Goal: Task Accomplishment & Management: Use online tool/utility

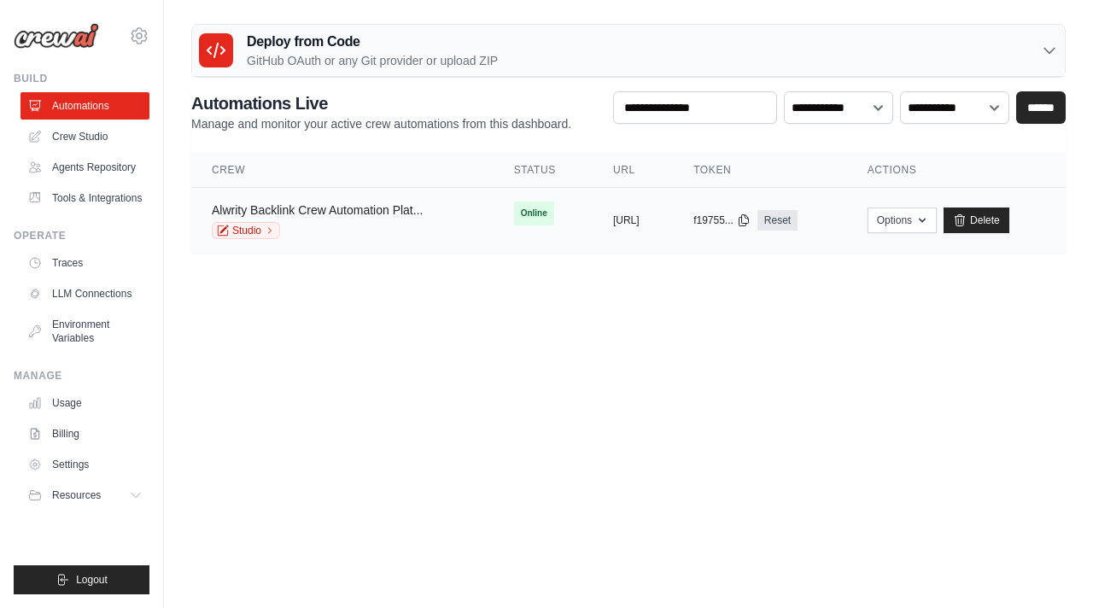
click at [359, 206] on link "Alwrity Backlink Crew Automation Plat..." at bounding box center [317, 210] width 211 height 14
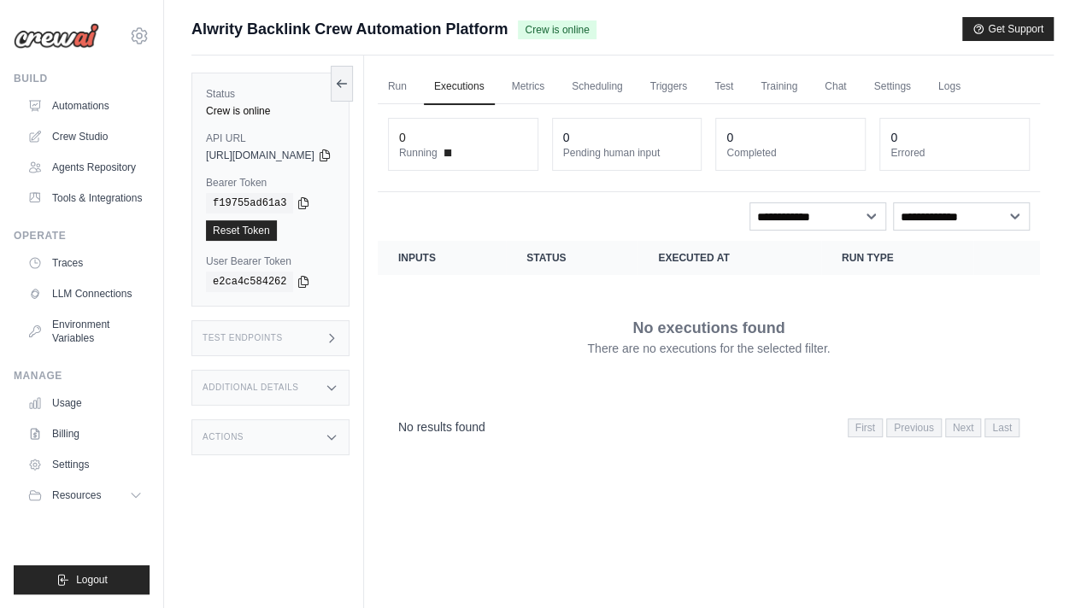
click at [262, 113] on div "Crew is online" at bounding box center [270, 111] width 129 height 14
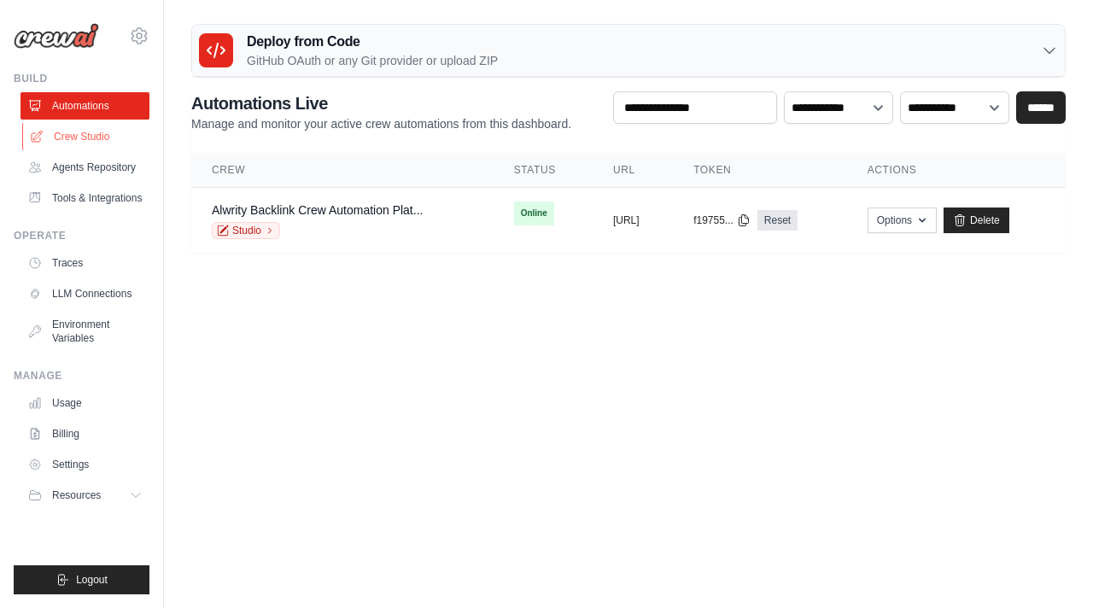
click at [92, 132] on link "Crew Studio" at bounding box center [86, 136] width 129 height 27
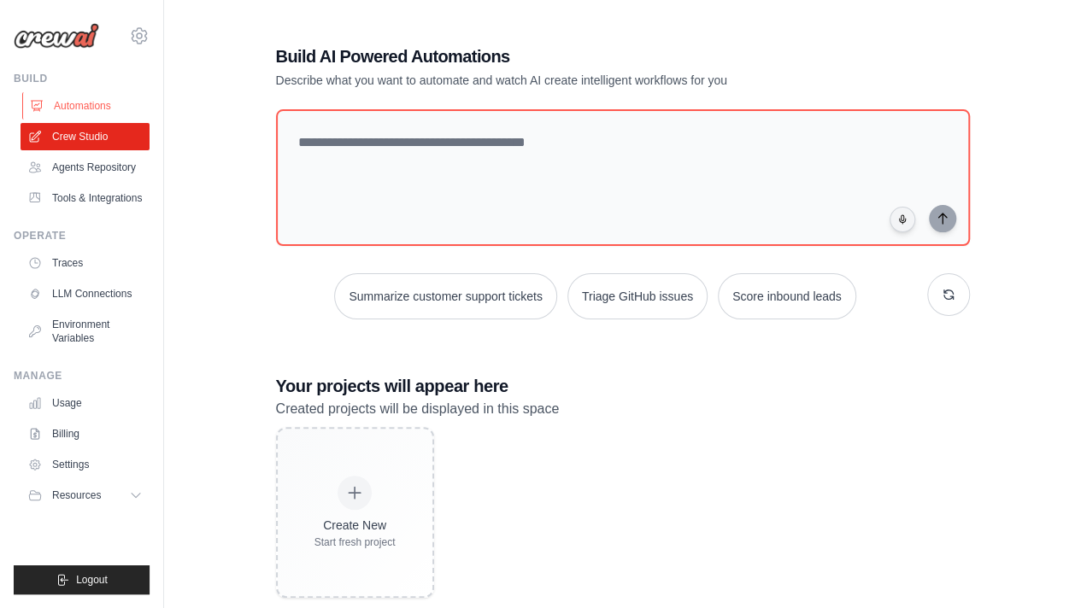
click at [73, 100] on link "Automations" at bounding box center [86, 105] width 129 height 27
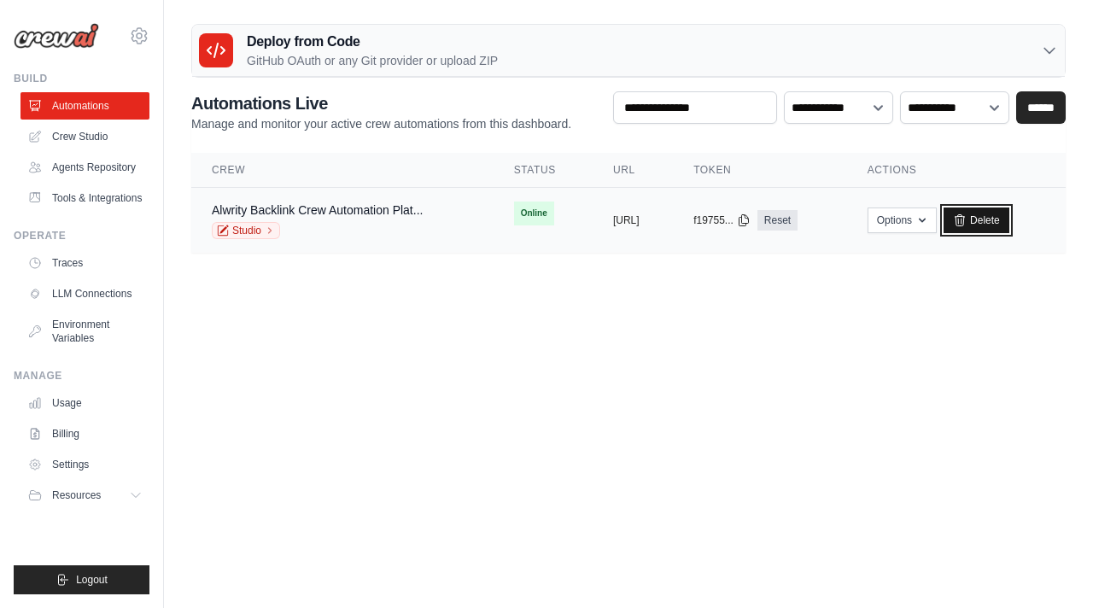
click at [1010, 211] on link "Delete" at bounding box center [977, 221] width 66 height 26
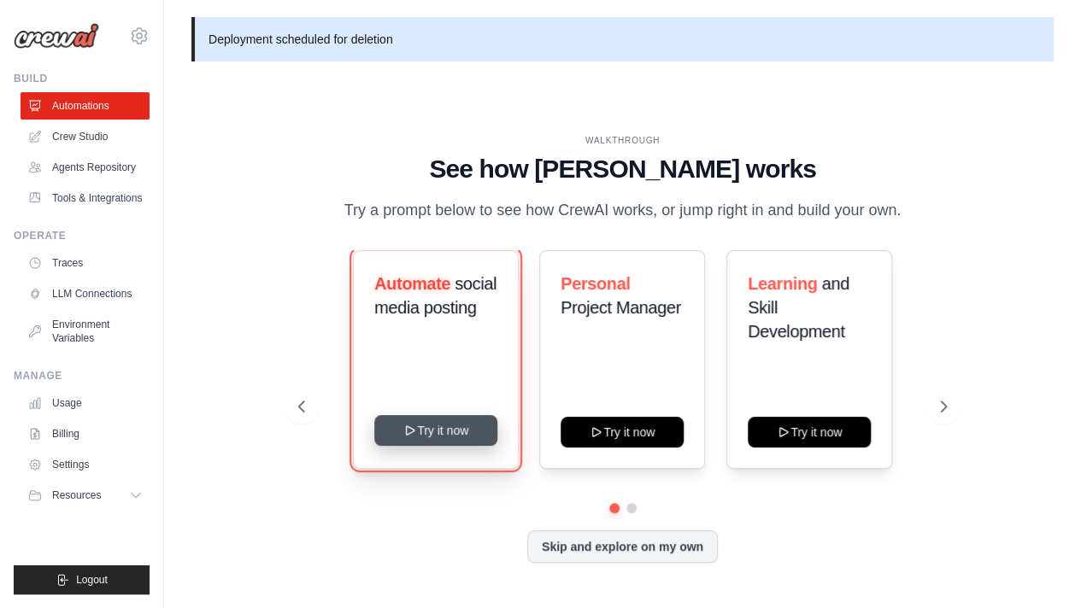
click at [461, 443] on button "Try it now" at bounding box center [435, 430] width 123 height 31
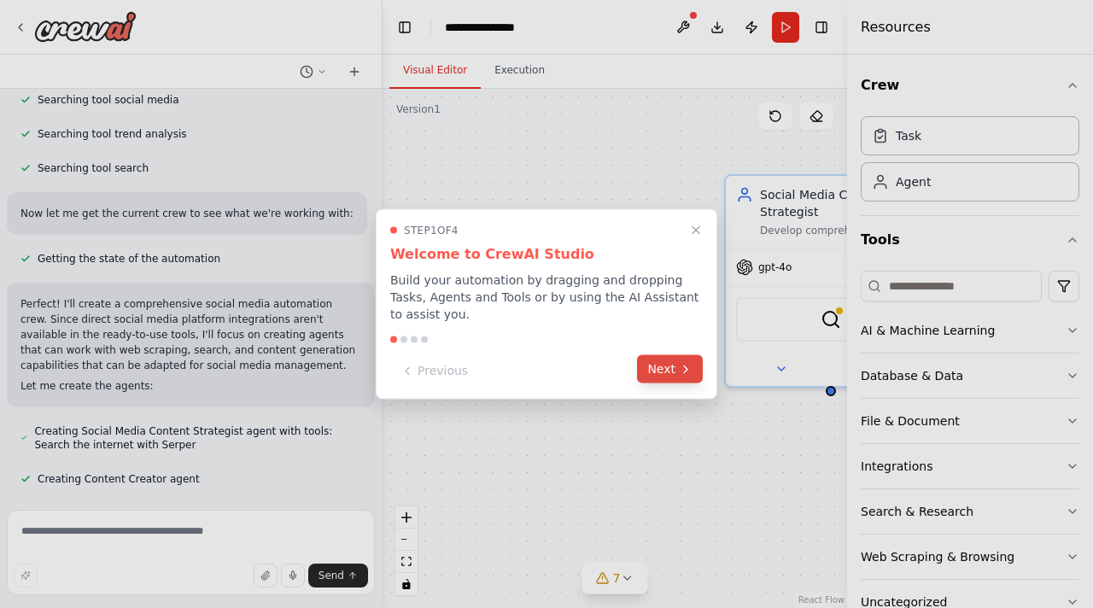
scroll to position [662, 0]
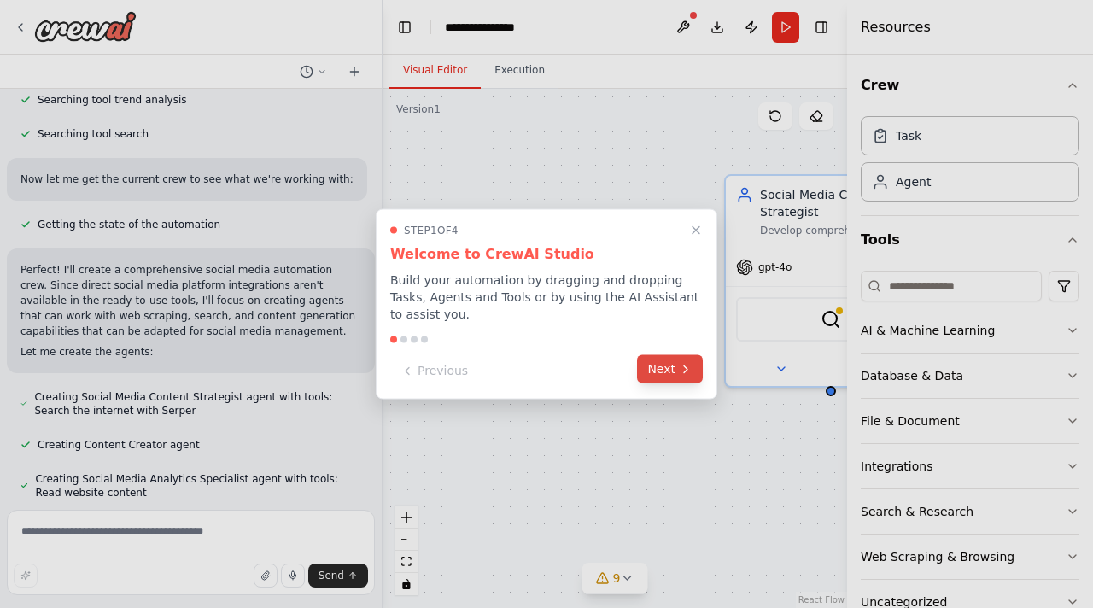
click at [663, 357] on button "Next" at bounding box center [670, 369] width 66 height 28
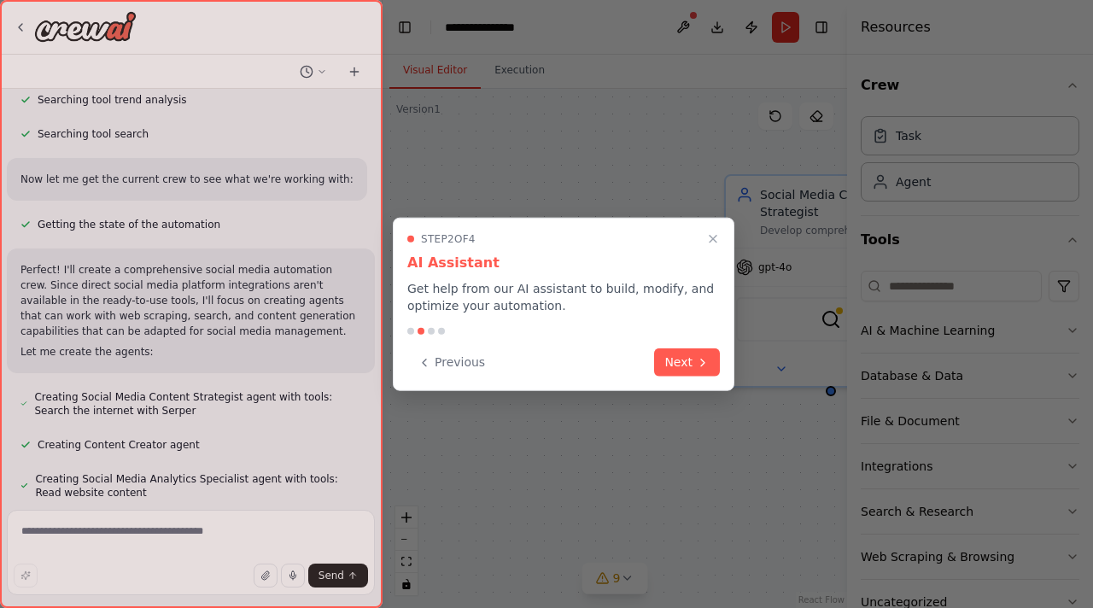
click at [663, 357] on button "Next" at bounding box center [687, 363] width 66 height 28
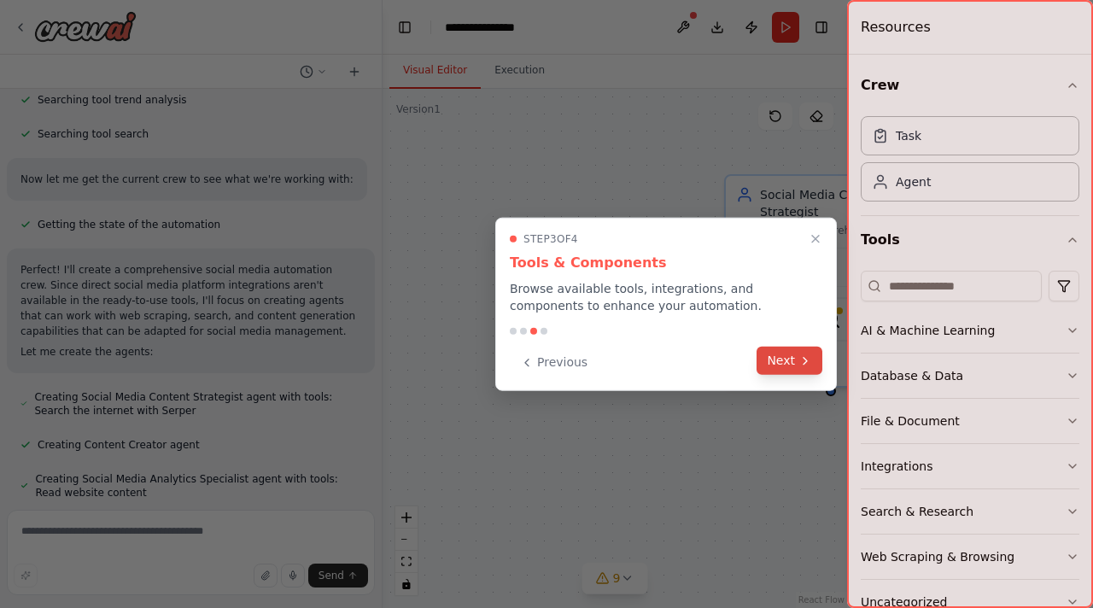
click at [791, 366] on button "Next" at bounding box center [790, 361] width 66 height 28
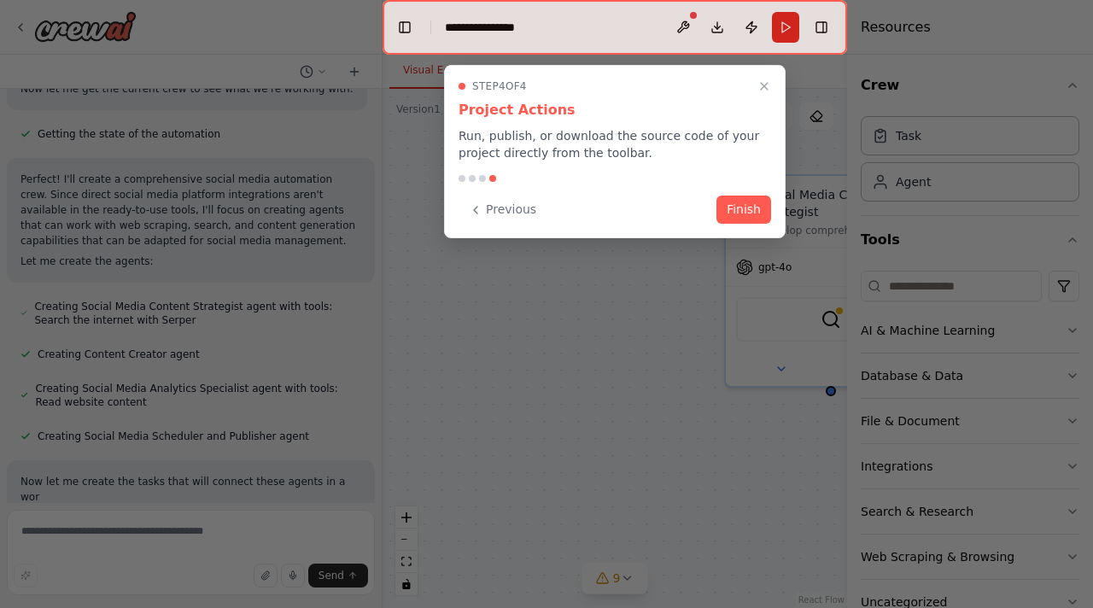
scroll to position [768, 0]
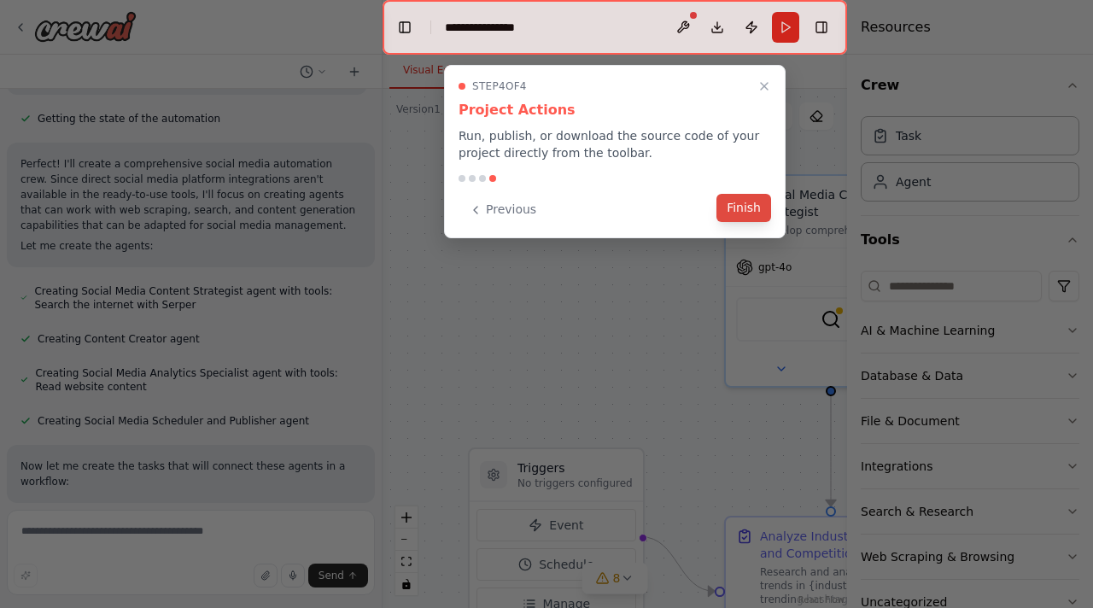
click at [736, 207] on button "Finish" at bounding box center [744, 208] width 55 height 28
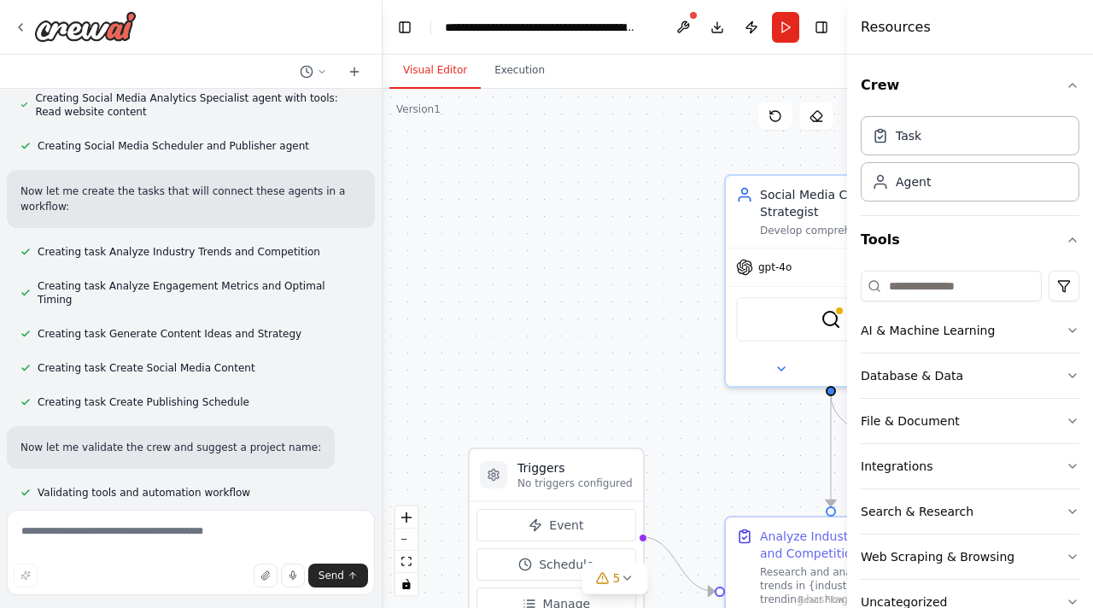
scroll to position [1084, 0]
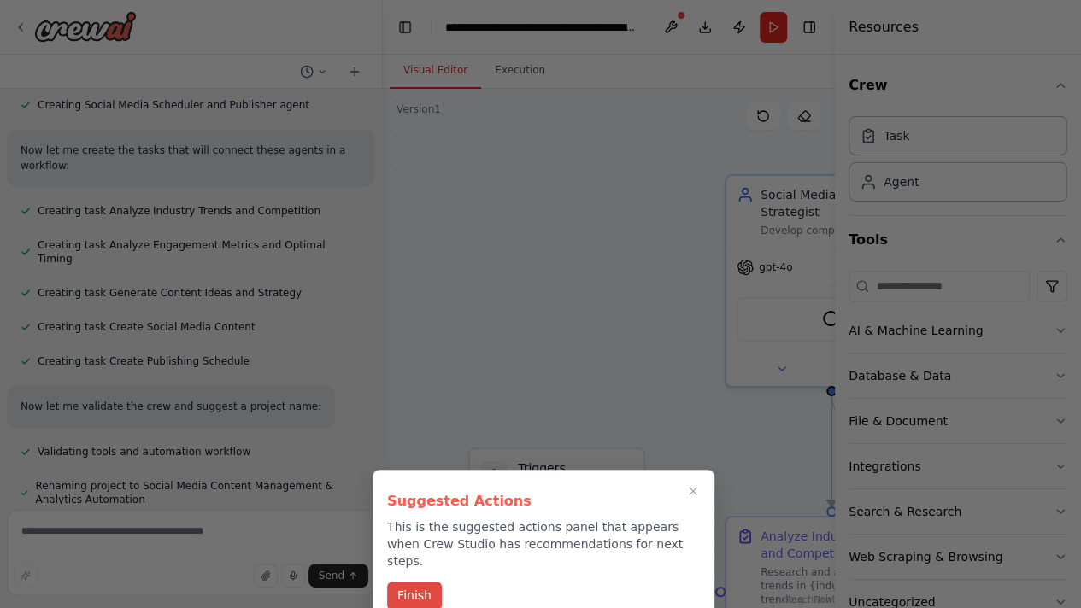
click at [419, 582] on button "Finish" at bounding box center [414, 596] width 55 height 28
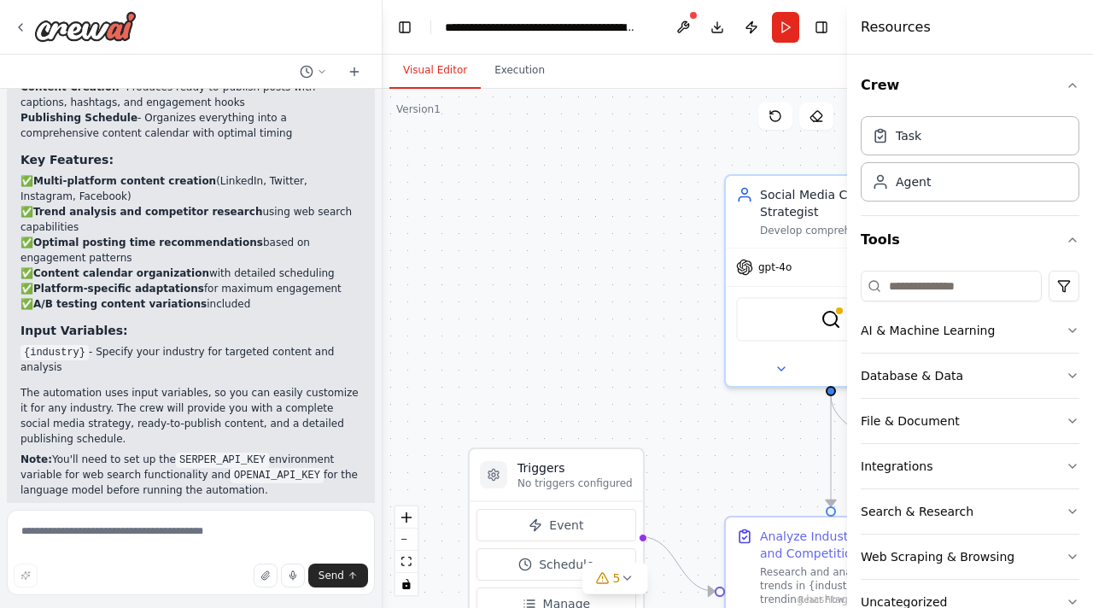
scroll to position [1938, 0]
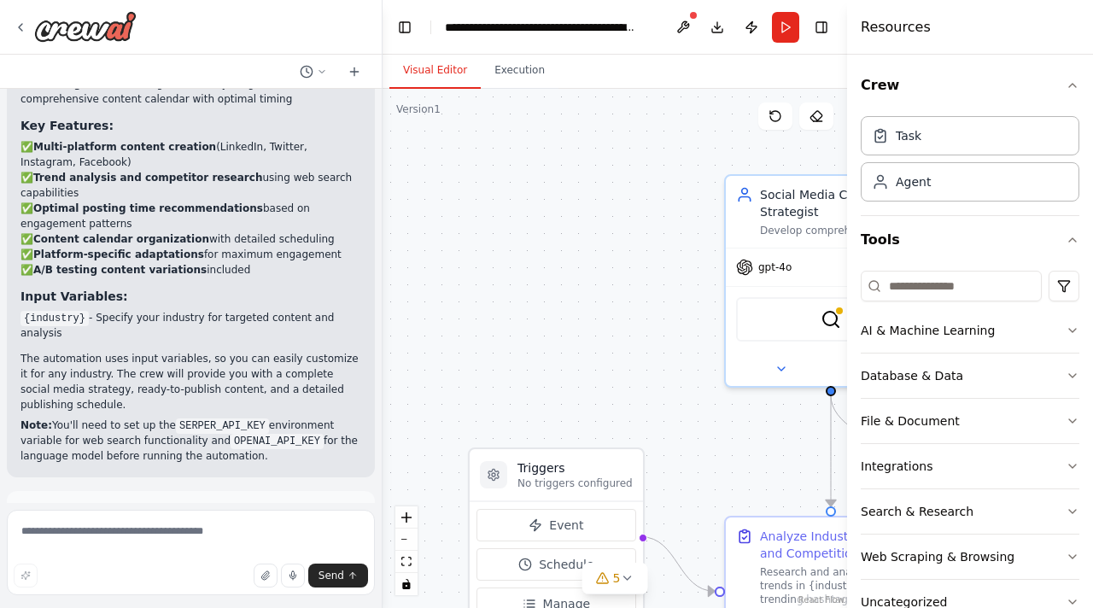
click at [227, 582] on span "Run Automation" at bounding box center [198, 589] width 83 height 14
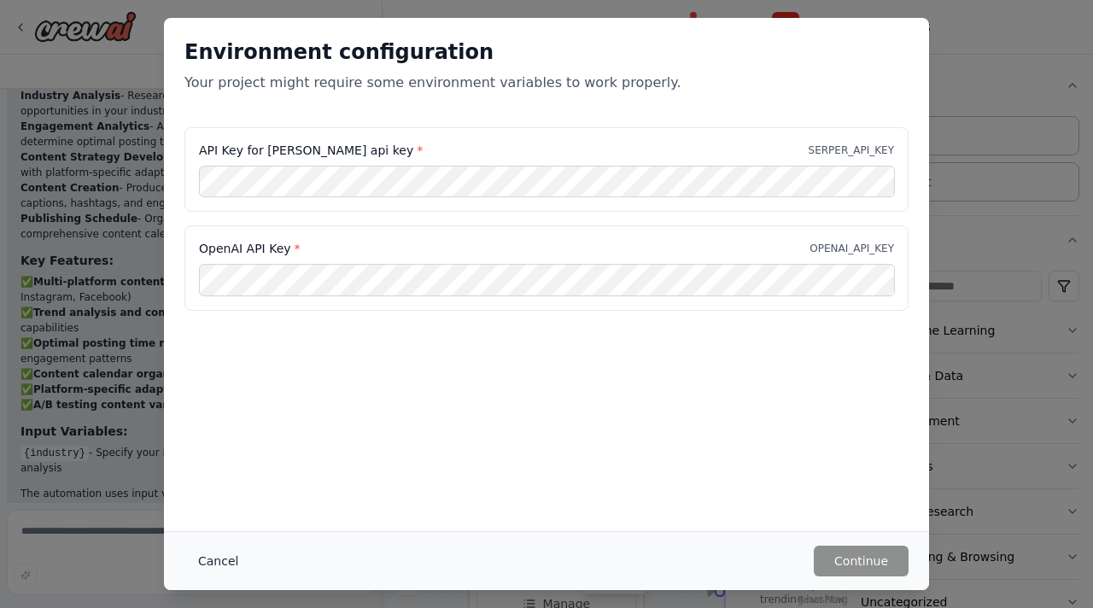
click at [215, 562] on button "Cancel" at bounding box center [218, 561] width 67 height 31
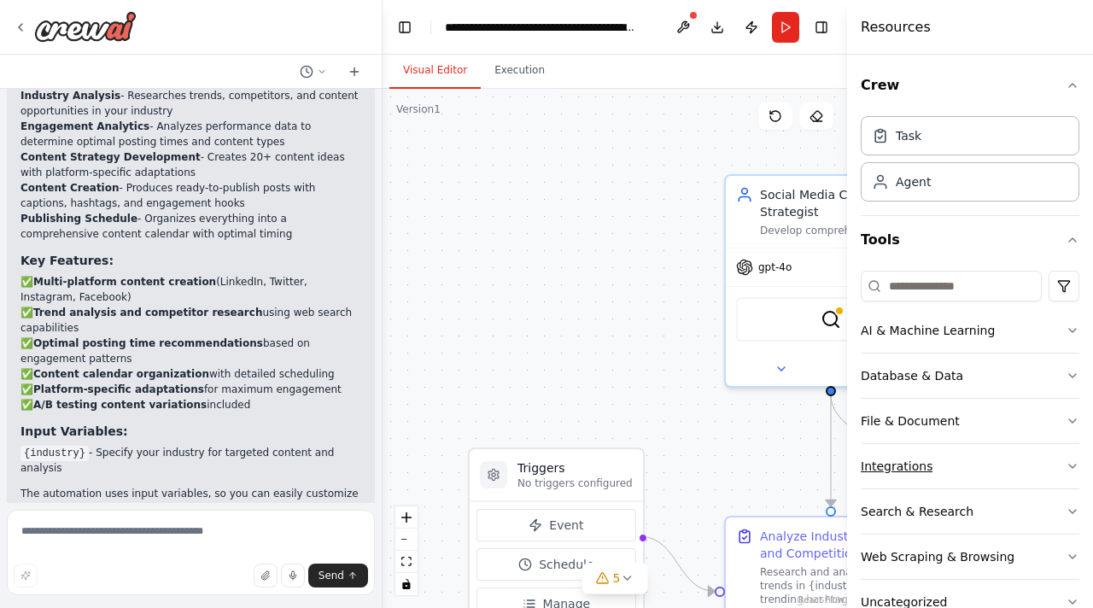
click at [1022, 474] on button "Integrations" at bounding box center [970, 466] width 219 height 44
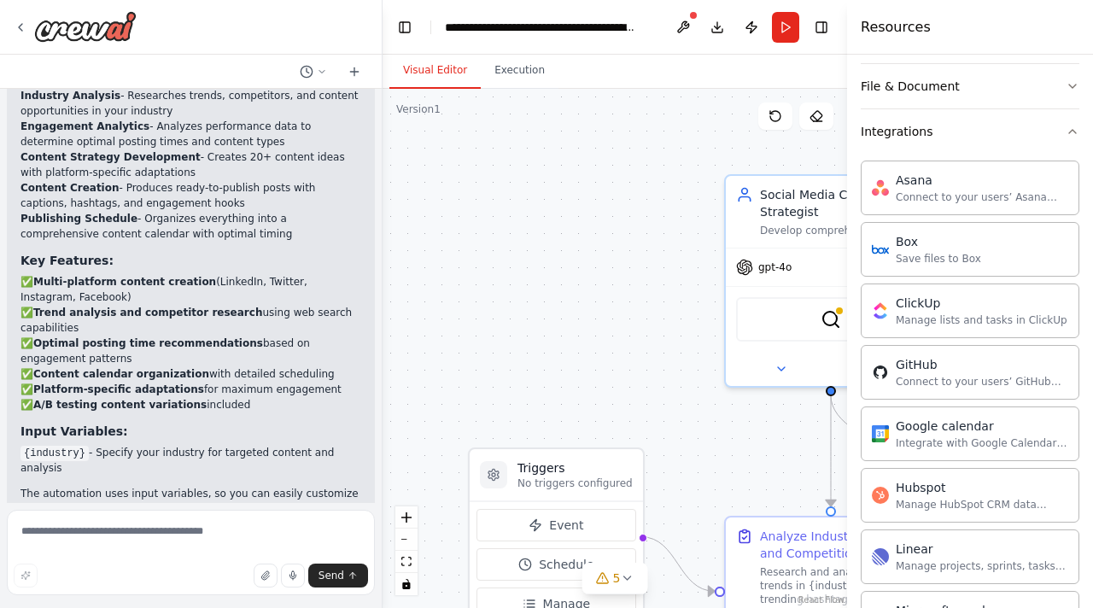
scroll to position [342, 0]
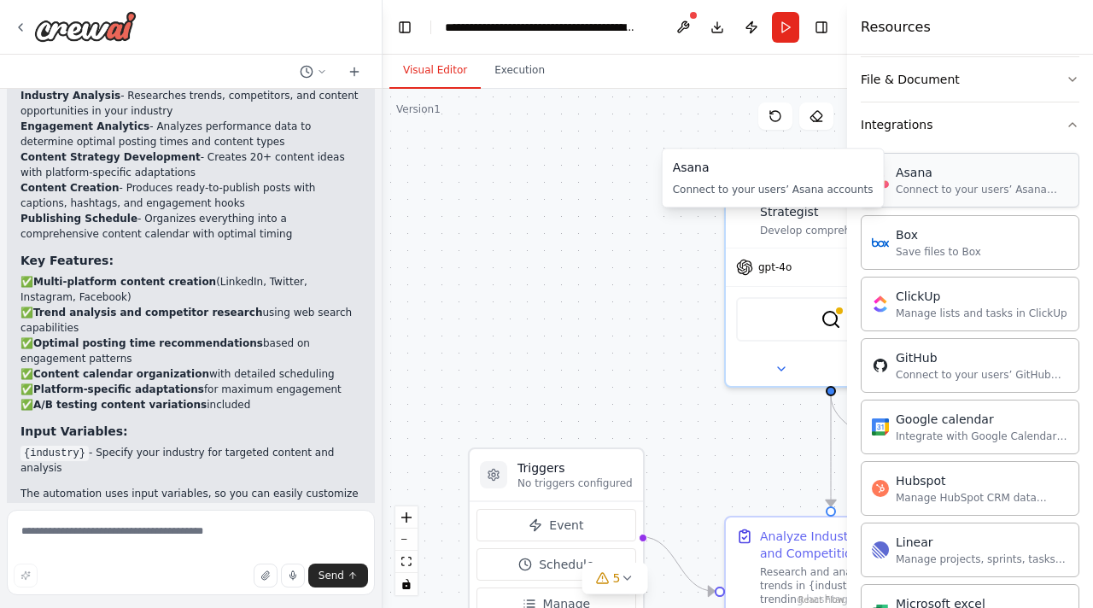
click at [944, 173] on div "Asana" at bounding box center [982, 172] width 173 height 17
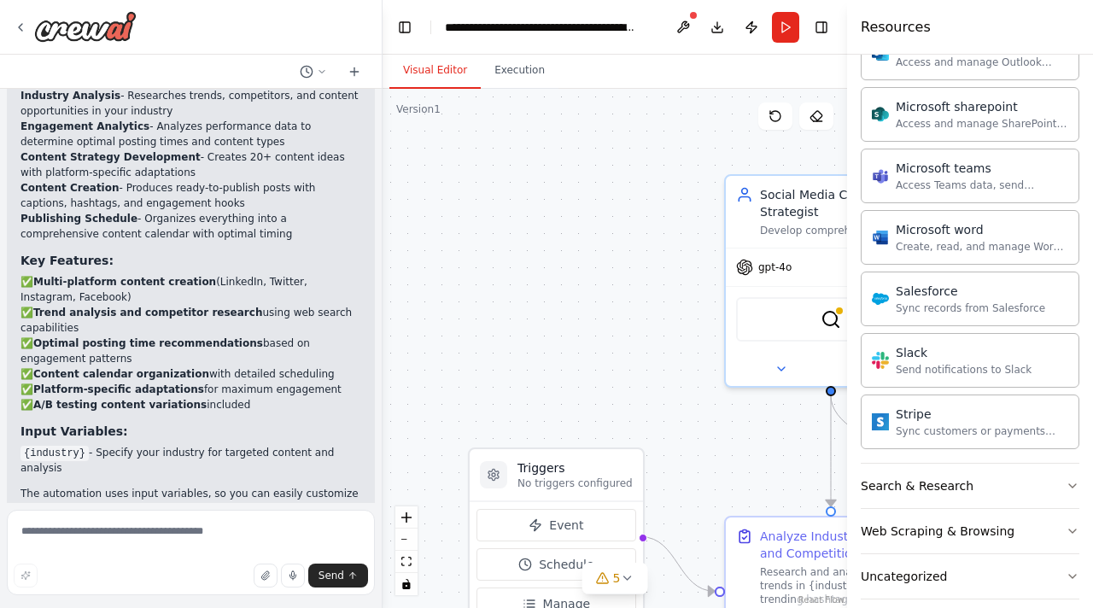
scroll to position [1029, 0]
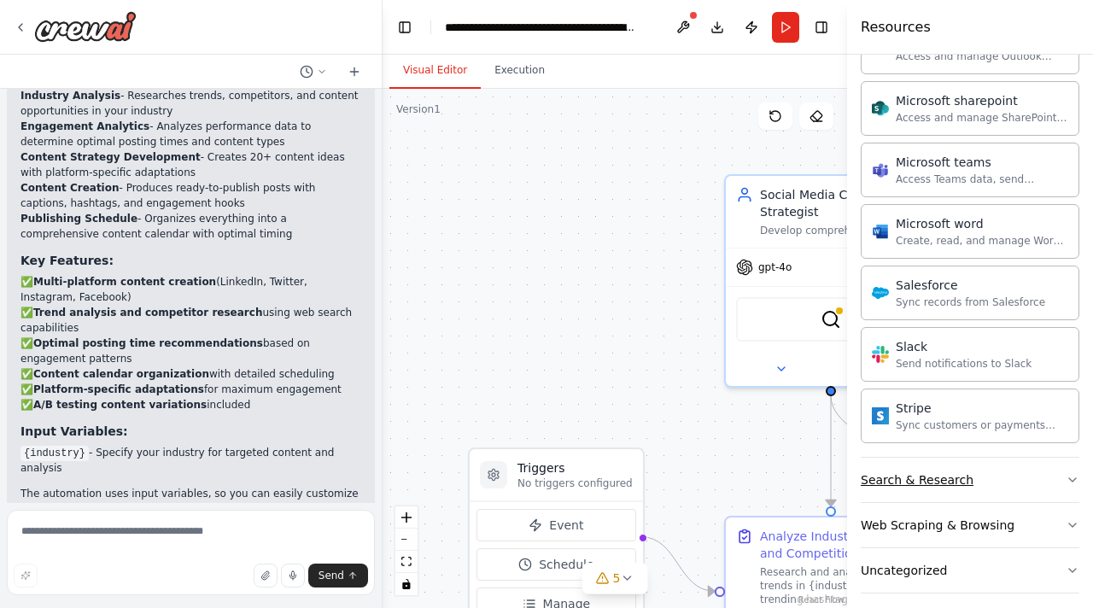
click at [996, 467] on button "Search & Research" at bounding box center [970, 480] width 219 height 44
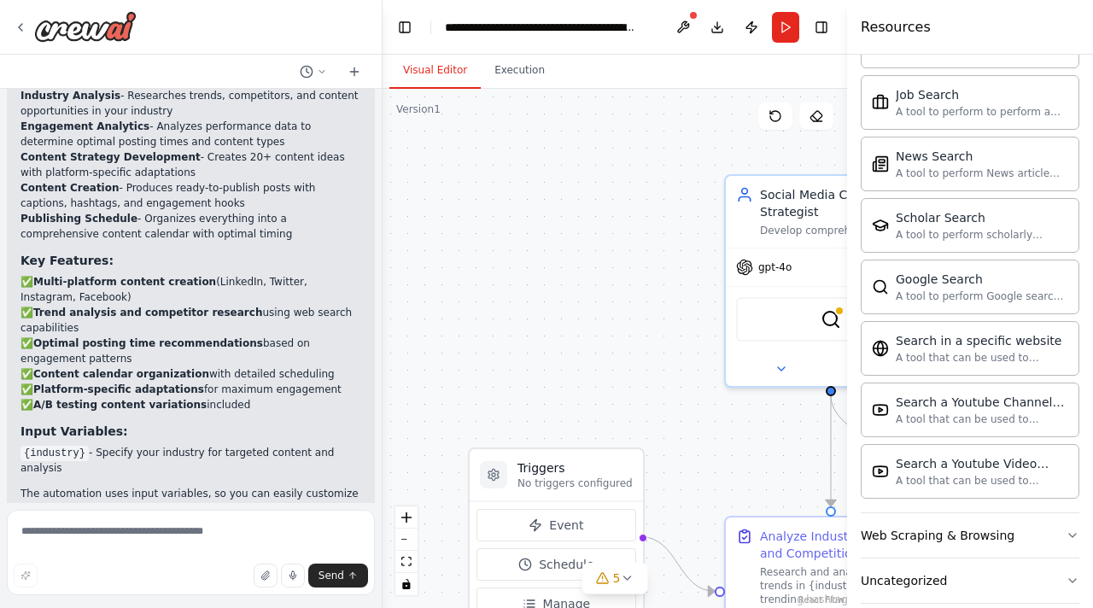
scroll to position [1896, 0]
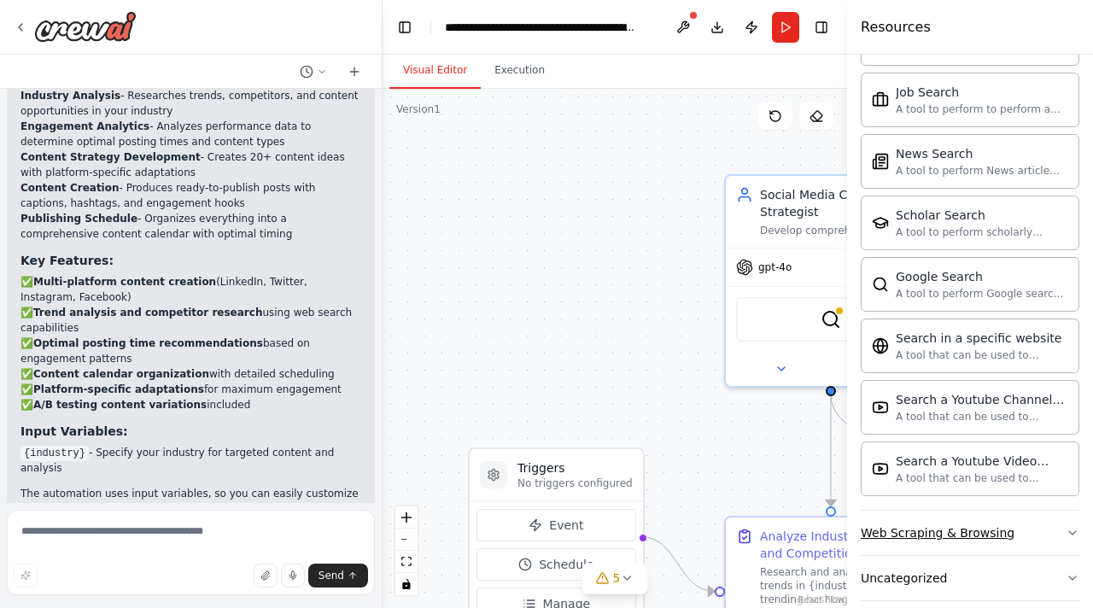
click at [1047, 512] on button "Web Scraping & Browsing" at bounding box center [970, 533] width 219 height 44
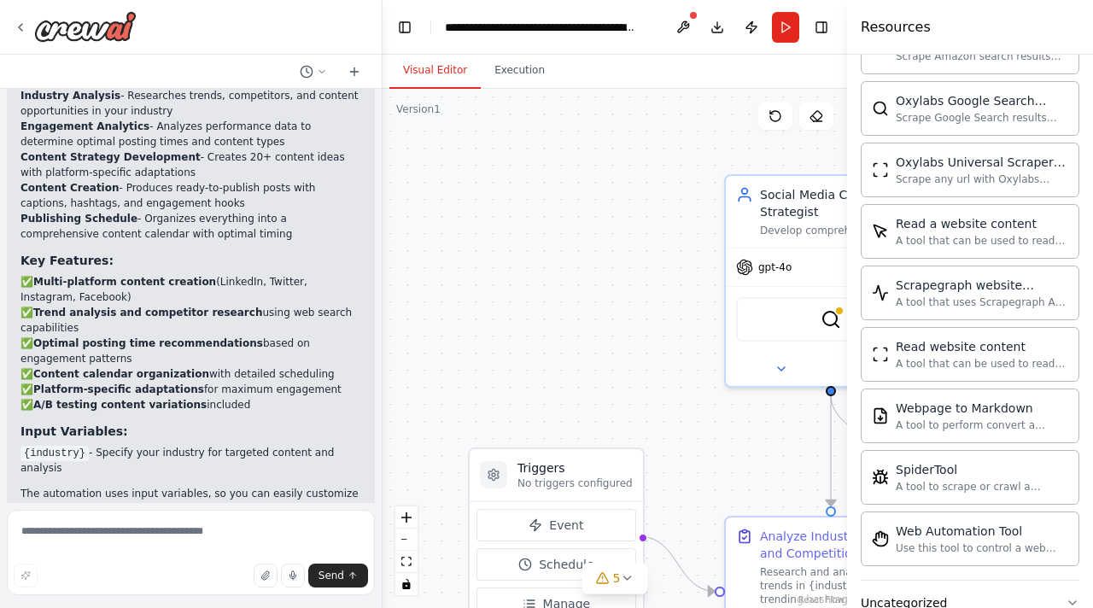
scroll to position [2824, 0]
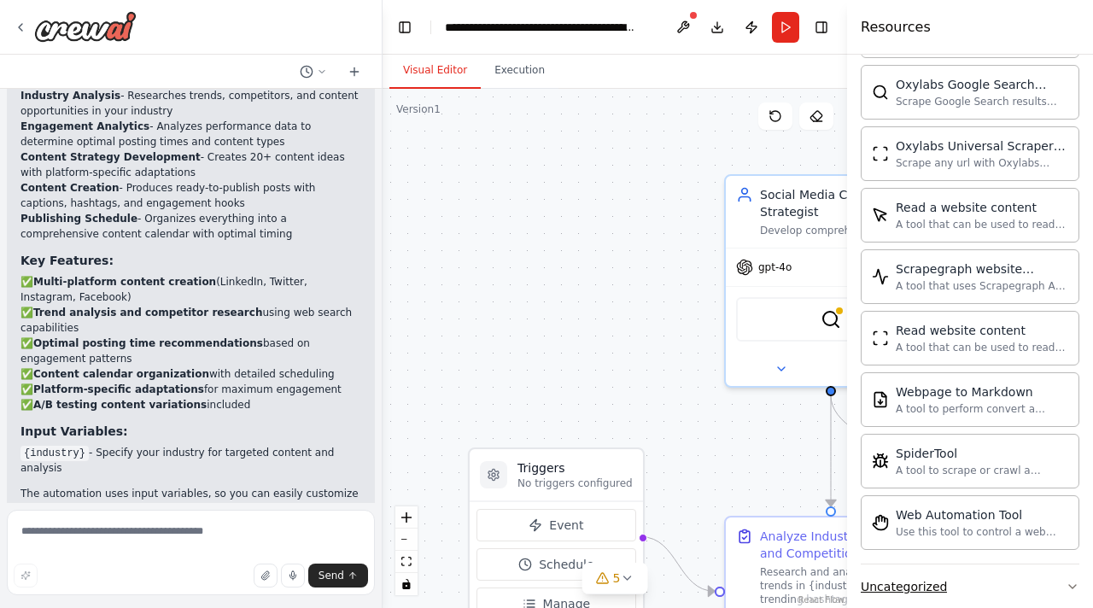
click at [989, 566] on button "Uncategorized" at bounding box center [970, 587] width 219 height 44
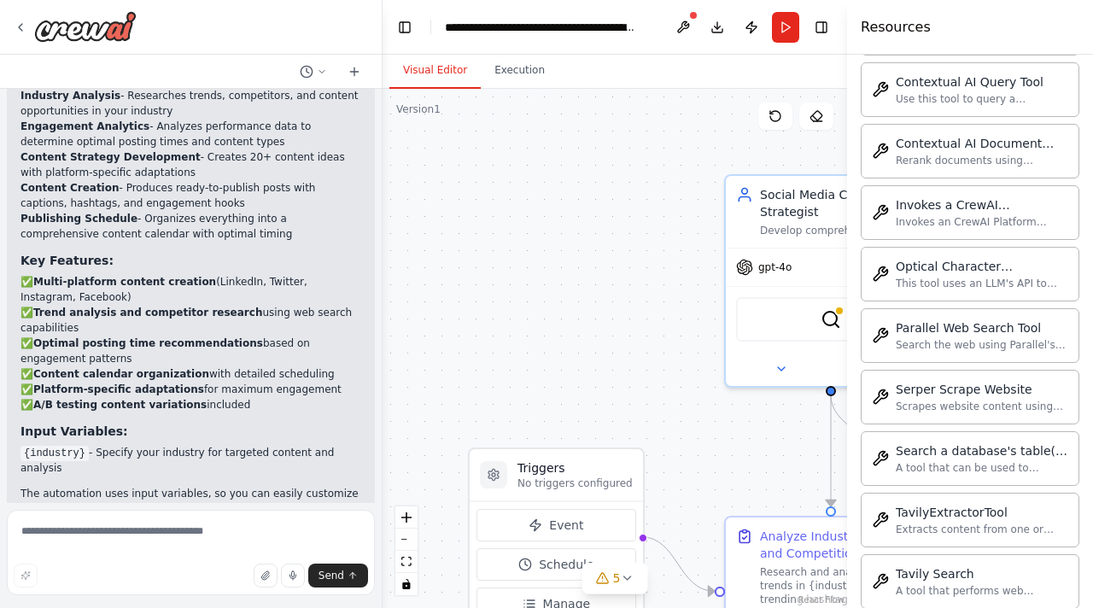
scroll to position [3752, 0]
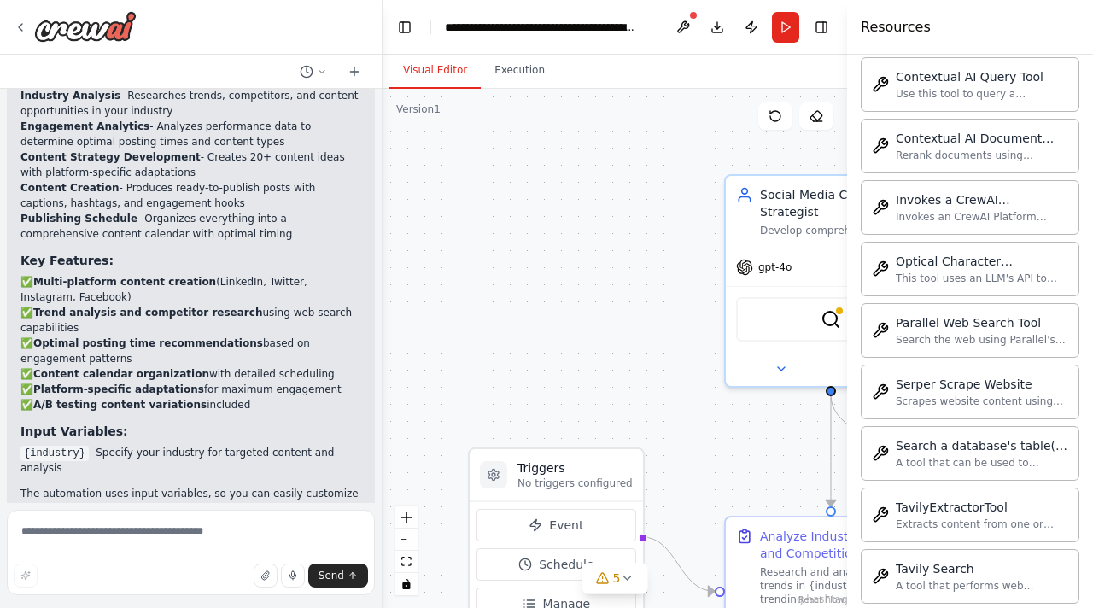
click at [655, 369] on div ".deletable-edge-delete-btn { width: 20px; height: 20px; border: 0px solid #ffff…" at bounding box center [615, 348] width 465 height 519
click at [583, 284] on div ".deletable-edge-delete-btn { width: 20px; height: 20px; border: 0px solid #ffff…" at bounding box center [615, 348] width 465 height 519
click at [788, 558] on div "Analyze Industry Trends and Competition" at bounding box center [843, 541] width 166 height 34
click at [683, 32] on button at bounding box center [683, 27] width 27 height 31
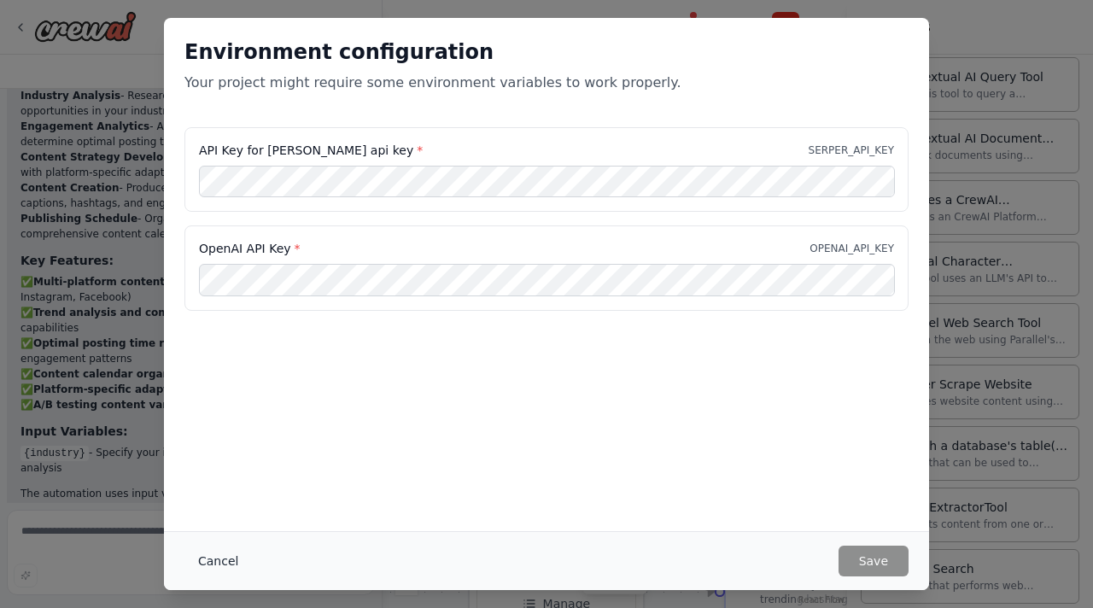
click at [205, 566] on button "Cancel" at bounding box center [218, 561] width 67 height 31
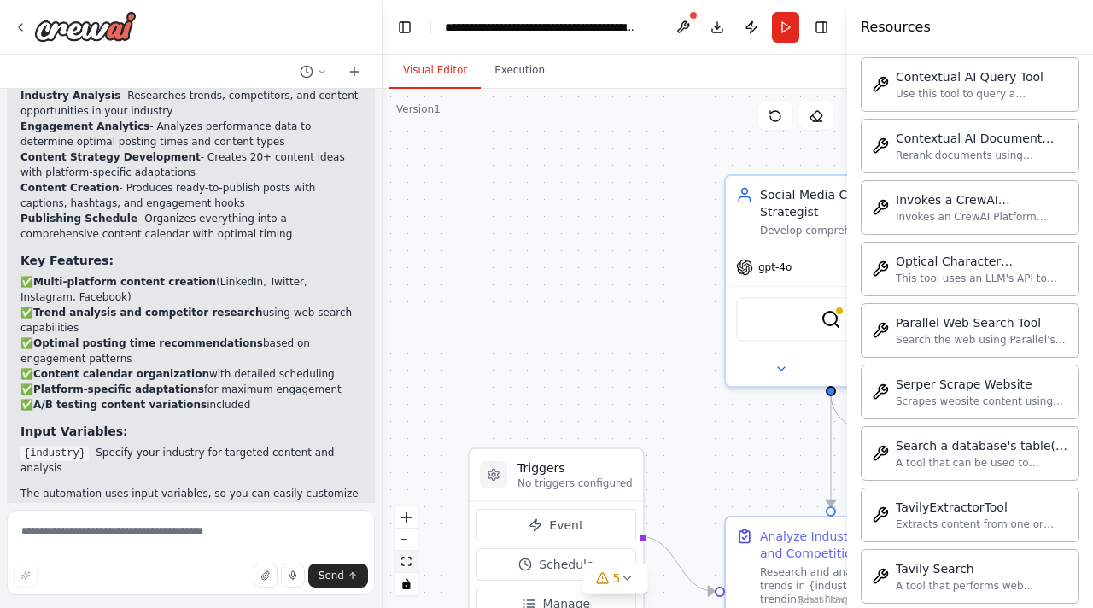
click at [405, 565] on icon "fit view" at bounding box center [406, 561] width 10 height 9
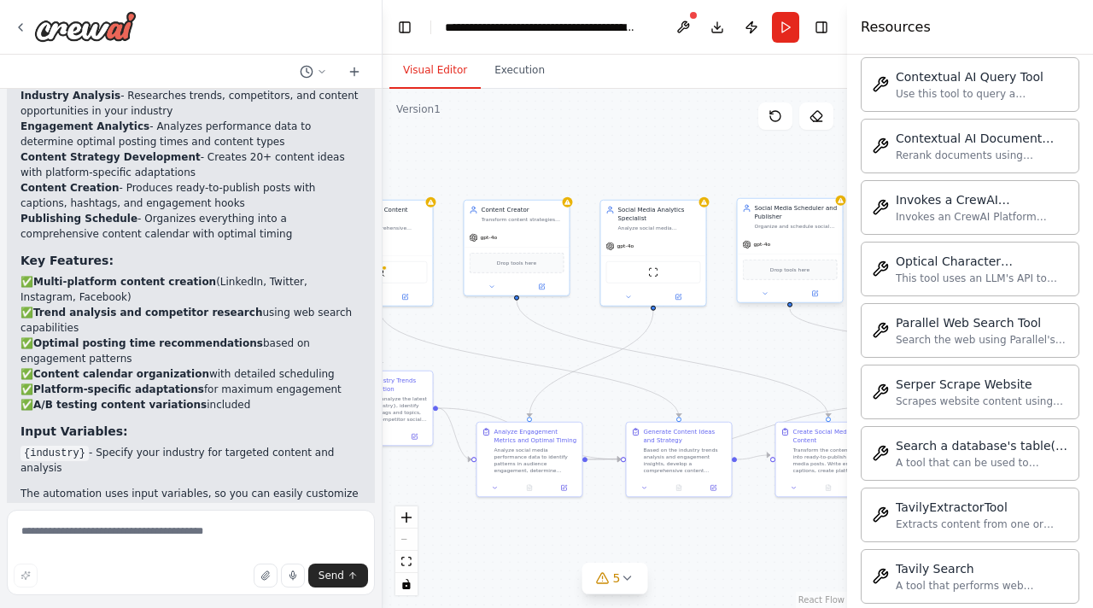
click at [786, 261] on div "Drop tools here" at bounding box center [790, 270] width 95 height 21
click at [817, 290] on icon at bounding box center [814, 293] width 7 height 7
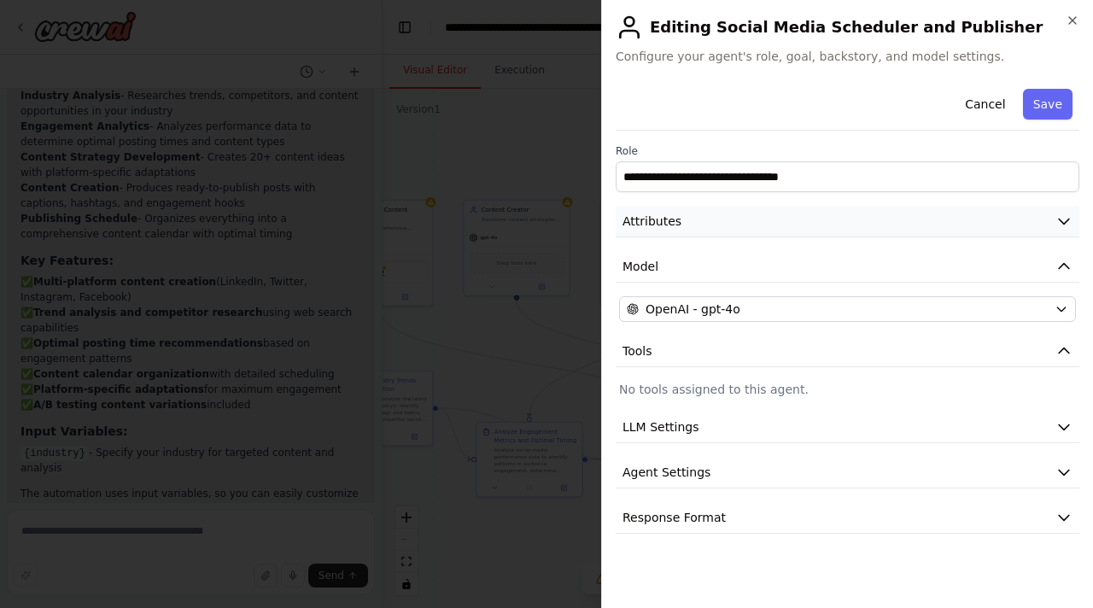
click at [781, 235] on button "Attributes" at bounding box center [848, 222] width 464 height 32
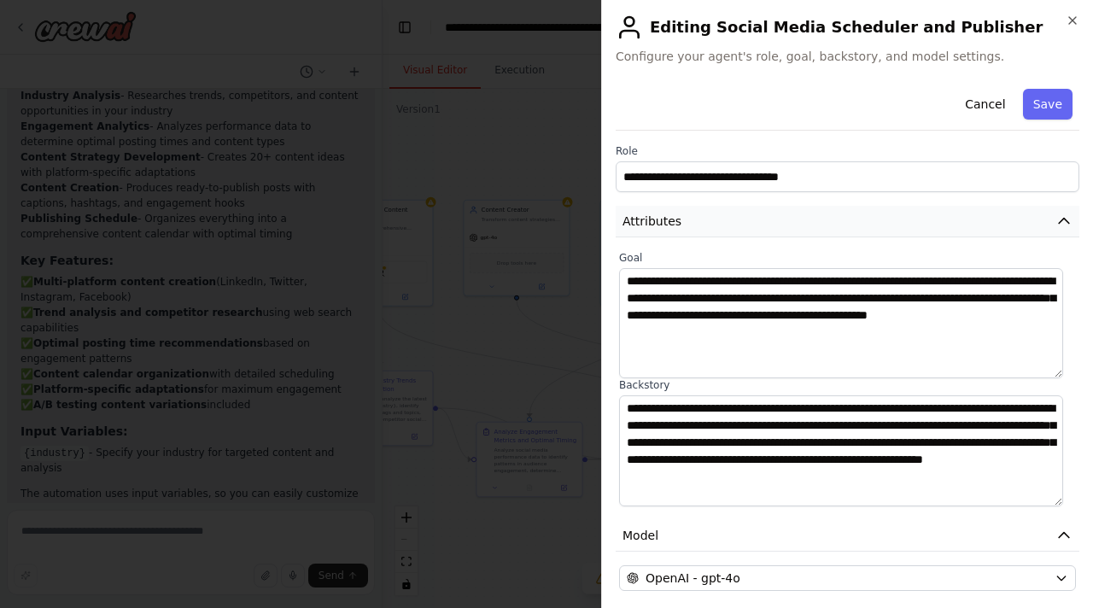
click at [781, 235] on button "Attributes" at bounding box center [848, 222] width 464 height 32
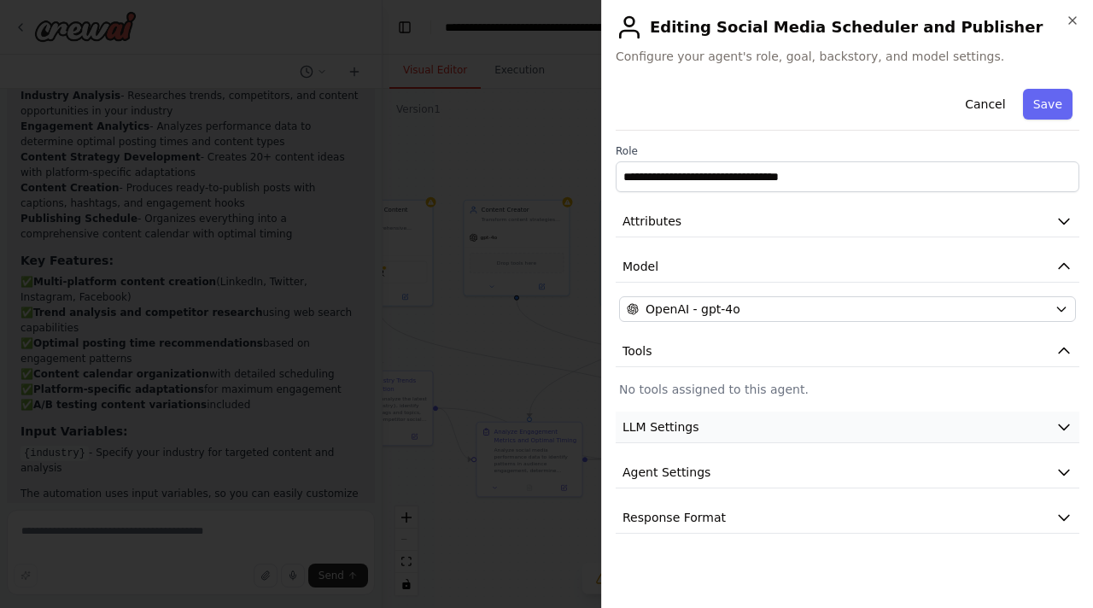
click at [882, 428] on button "LLM Settings" at bounding box center [848, 428] width 464 height 32
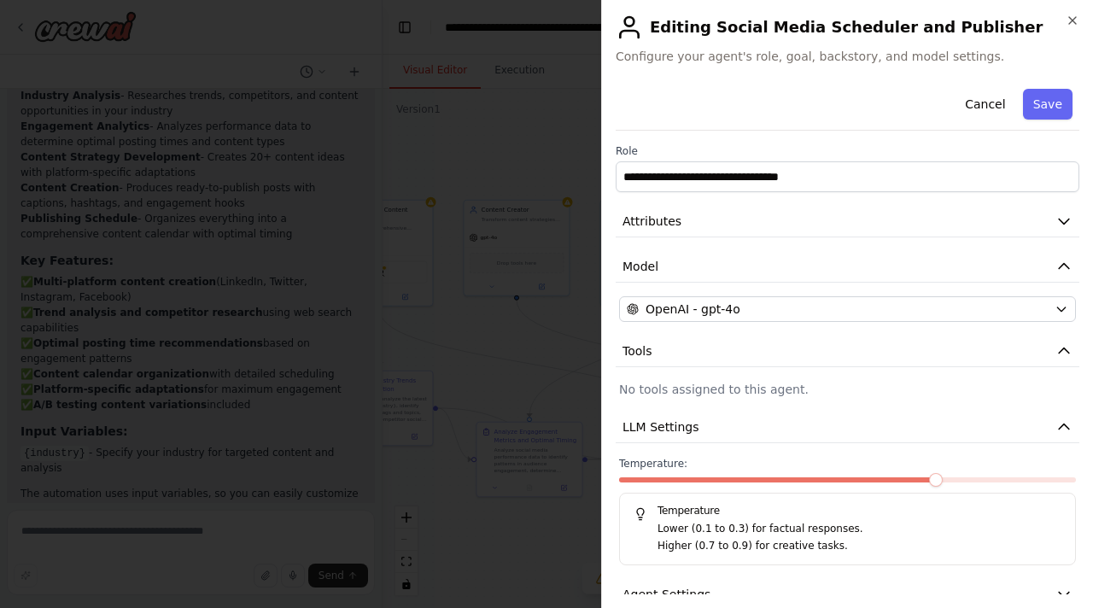
drag, startPoint x: 882, startPoint y: 428, endPoint x: 1074, endPoint y: 558, distance: 231.9
click at [1074, 558] on div "**********" at bounding box center [848, 338] width 464 height 513
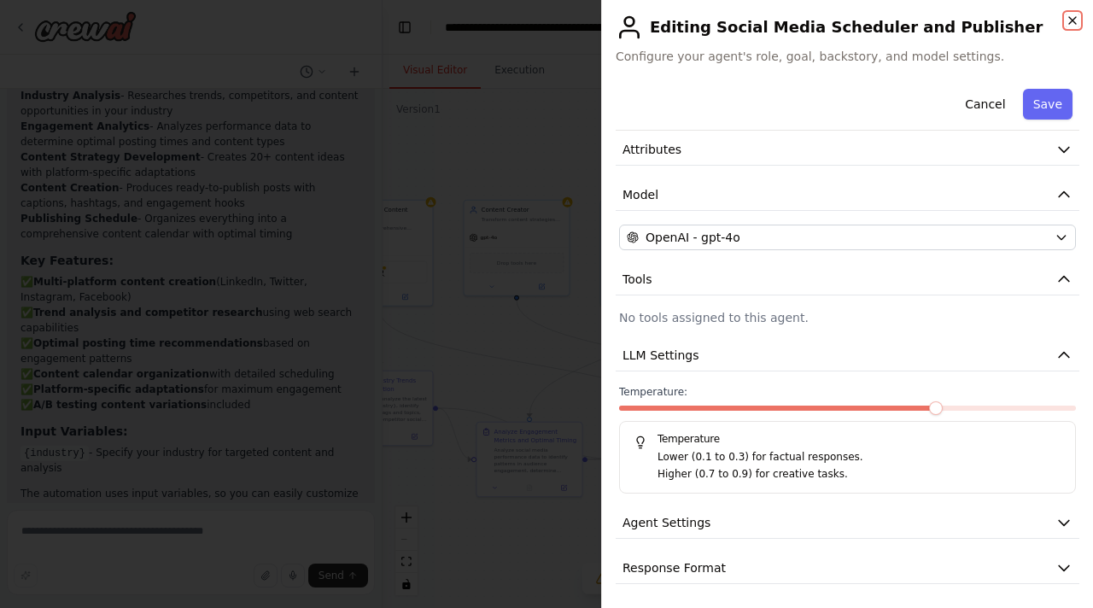
click at [1076, 26] on icon "button" at bounding box center [1073, 21] width 14 height 14
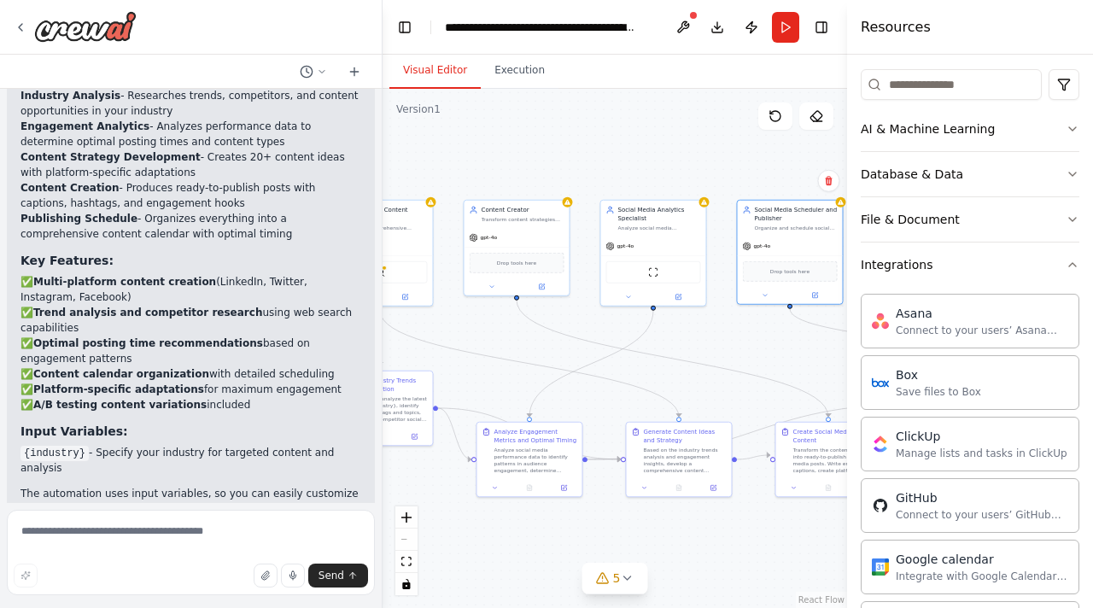
scroll to position [39, 0]
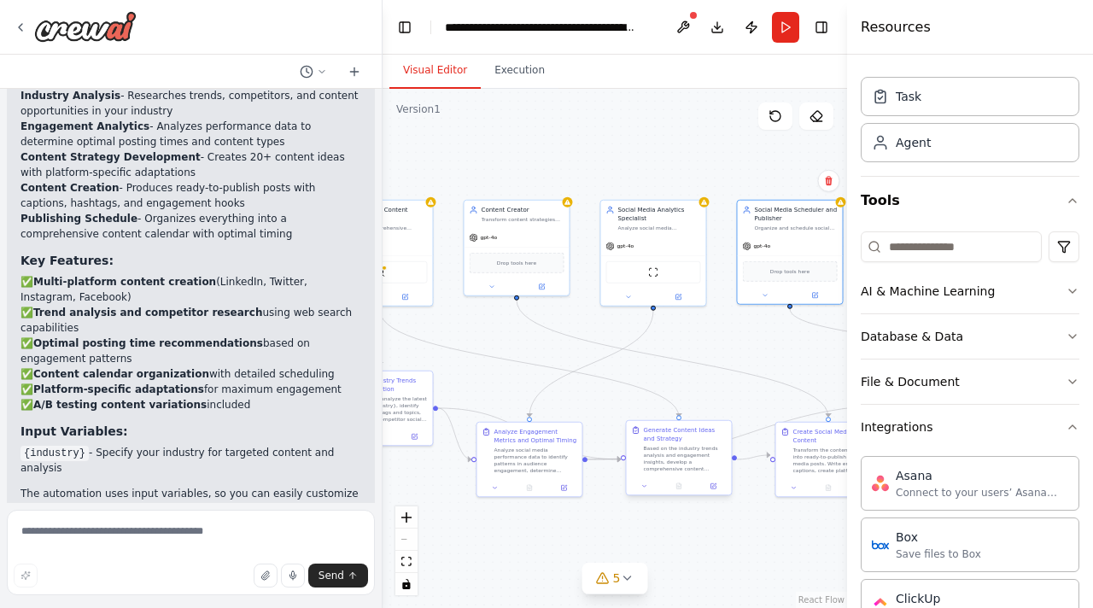
click at [668, 452] on div "Based on the industry trends analysis and engagement insights, develop a compre…" at bounding box center [685, 458] width 83 height 27
click at [647, 490] on button at bounding box center [644, 486] width 29 height 10
click at [516, 67] on button "Execution" at bounding box center [520, 71] width 78 height 36
